Goal: Task Accomplishment & Management: Complete application form

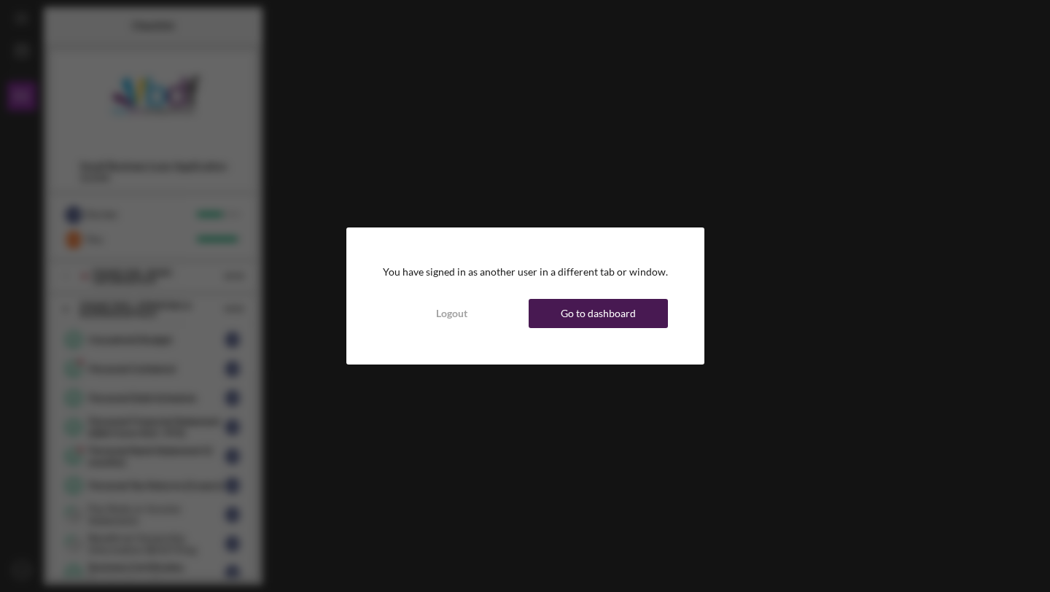
click at [548, 315] on button "Go to dashboard" at bounding box center [598, 313] width 139 height 29
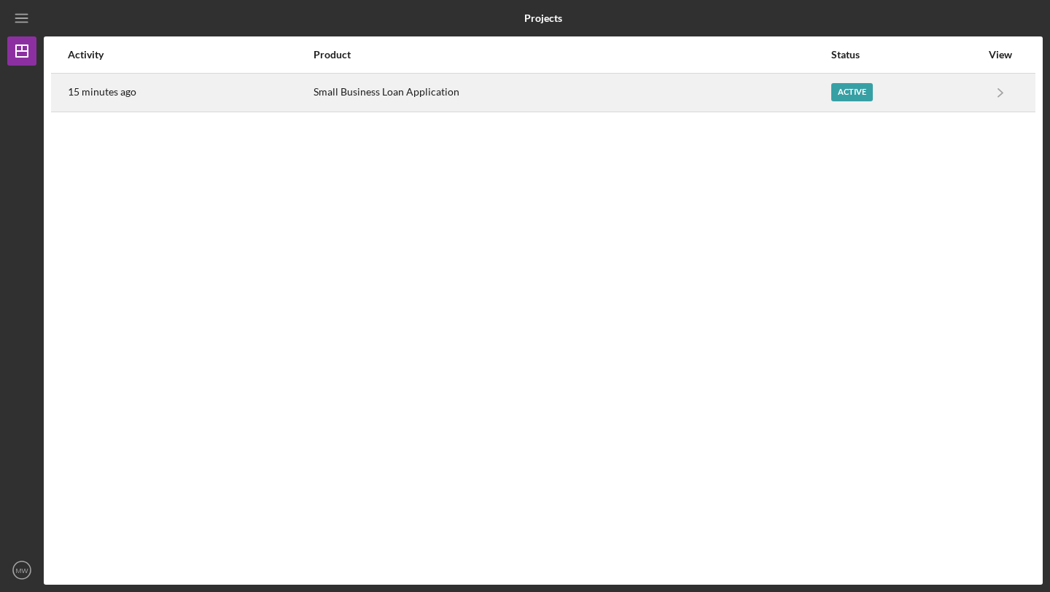
click at [472, 103] on div "Small Business Loan Application" at bounding box center [572, 92] width 516 height 36
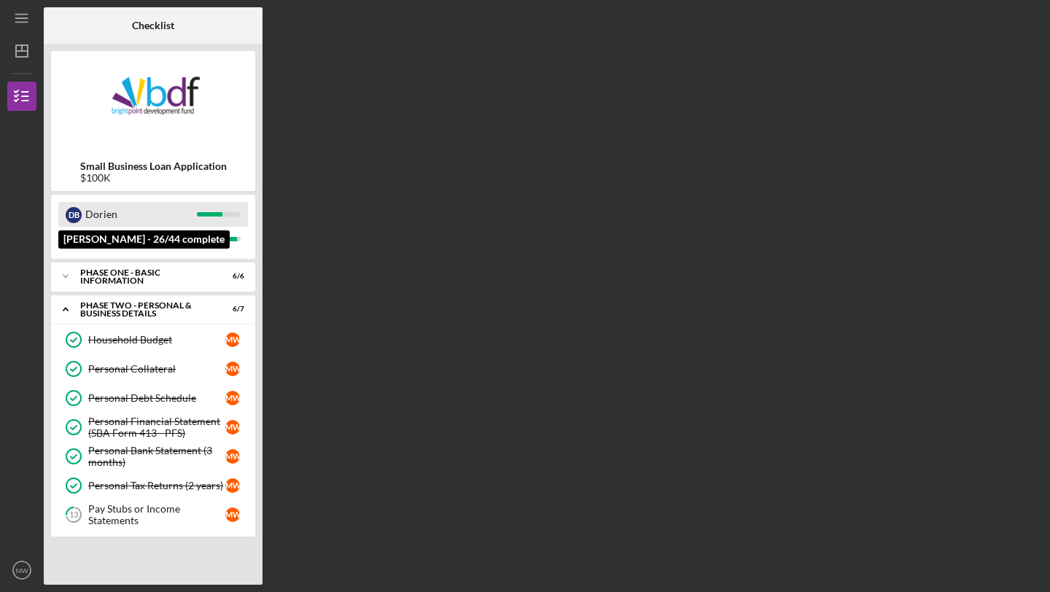
click at [171, 215] on div "Dorien" at bounding box center [141, 214] width 112 height 25
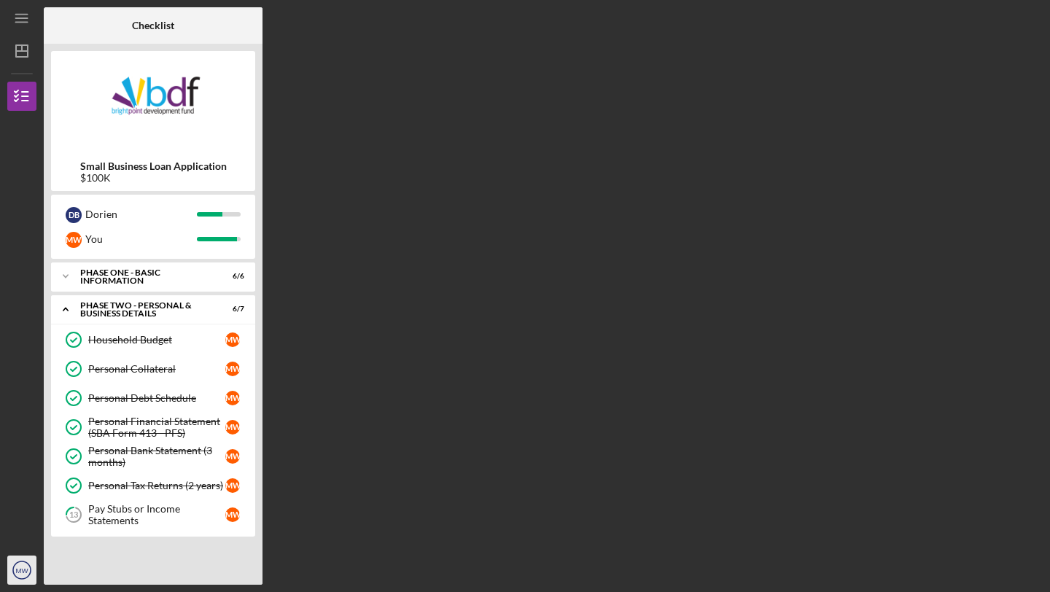
click at [20, 575] on icon "MW" at bounding box center [21, 570] width 29 height 36
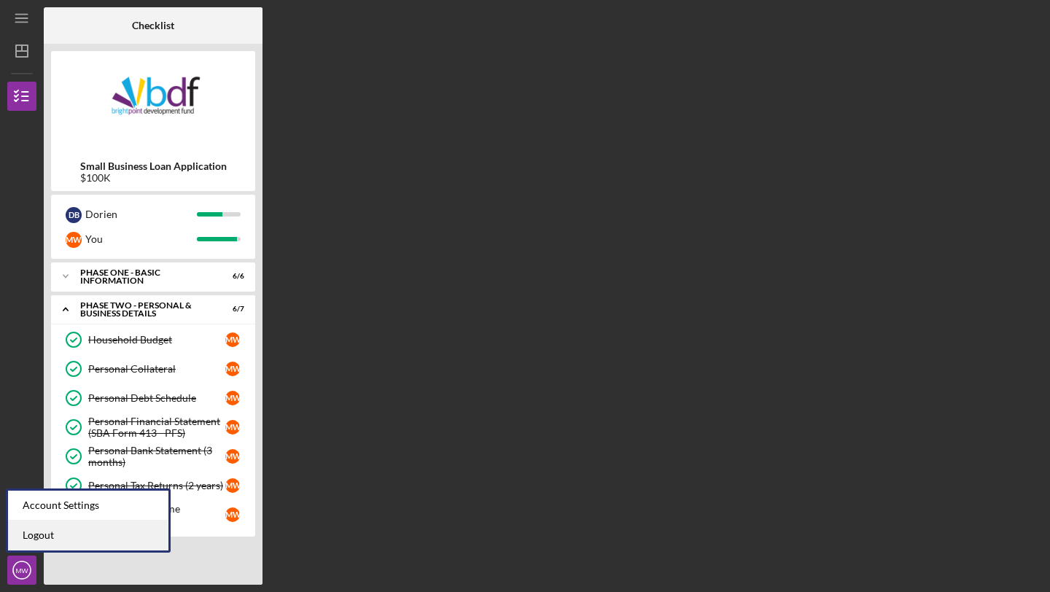
click at [73, 540] on link "Logout" at bounding box center [88, 536] width 160 height 30
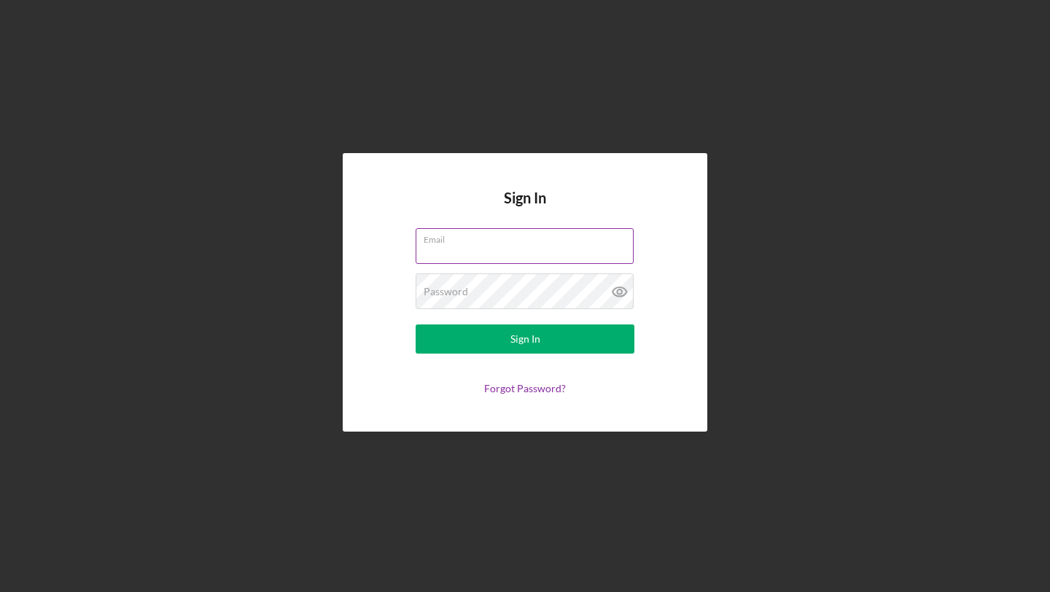
click at [502, 255] on input "Email" at bounding box center [525, 245] width 218 height 35
type input "[EMAIL_ADDRESS][DOMAIN_NAME]"
click at [416, 325] on button "Sign In" at bounding box center [525, 339] width 219 height 29
